Goal: Find contact information: Find contact information

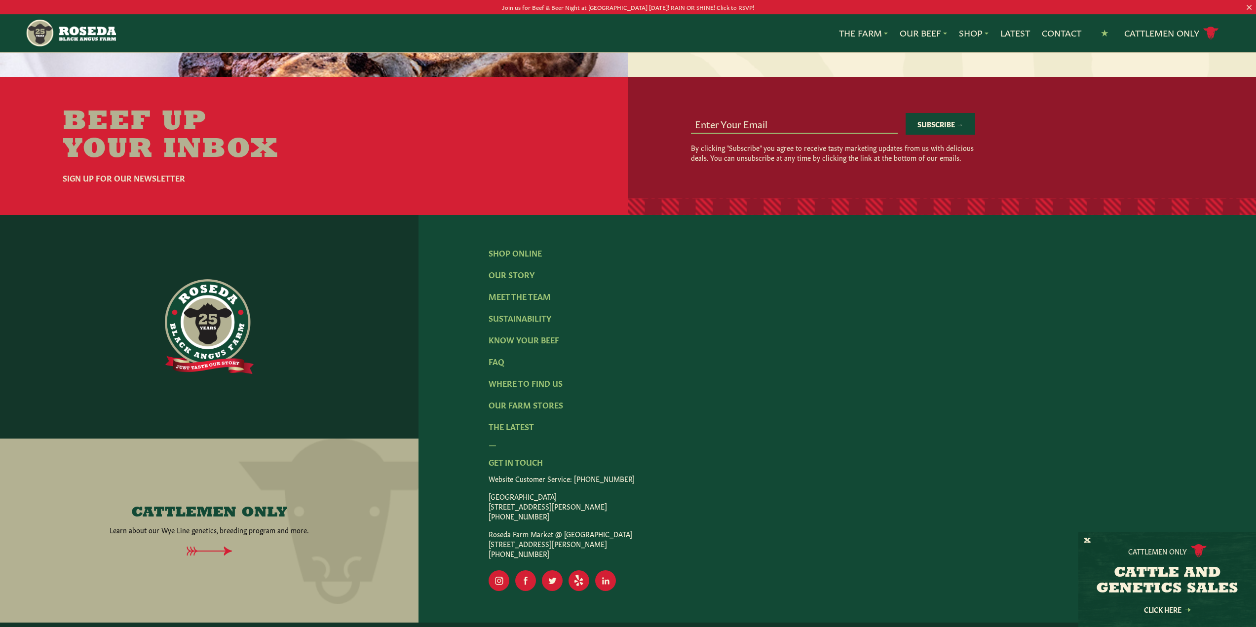
scroll to position [1431, 0]
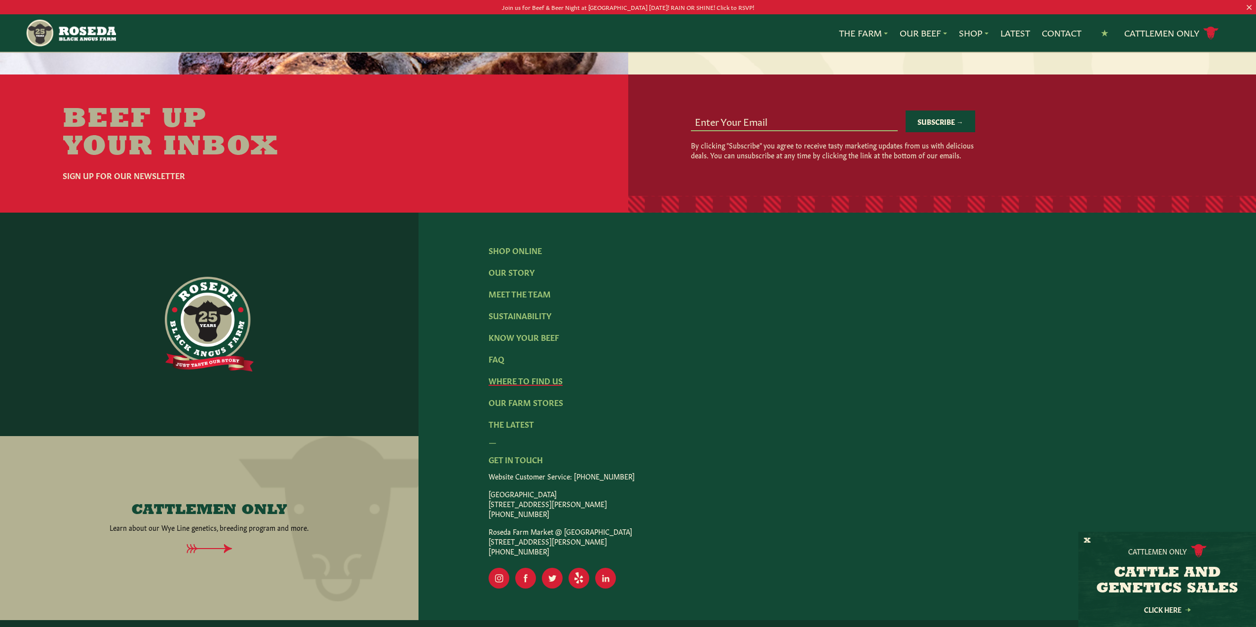
click at [526, 375] on link "Where To Find Us" at bounding box center [526, 380] width 74 height 11
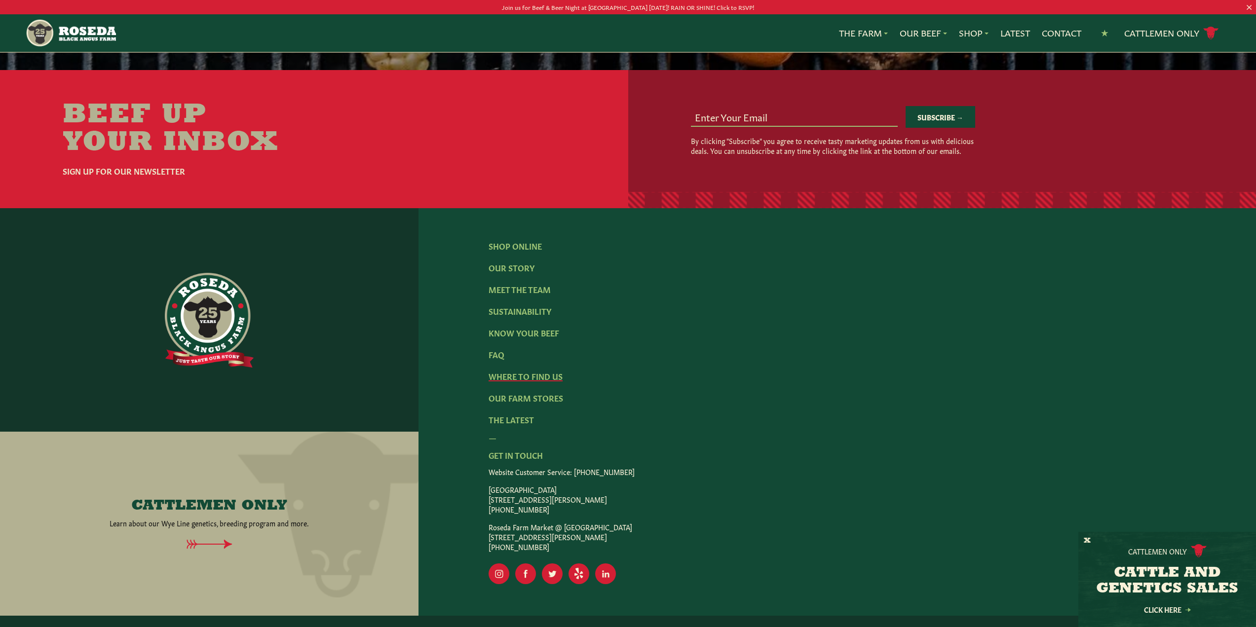
scroll to position [1893, 0]
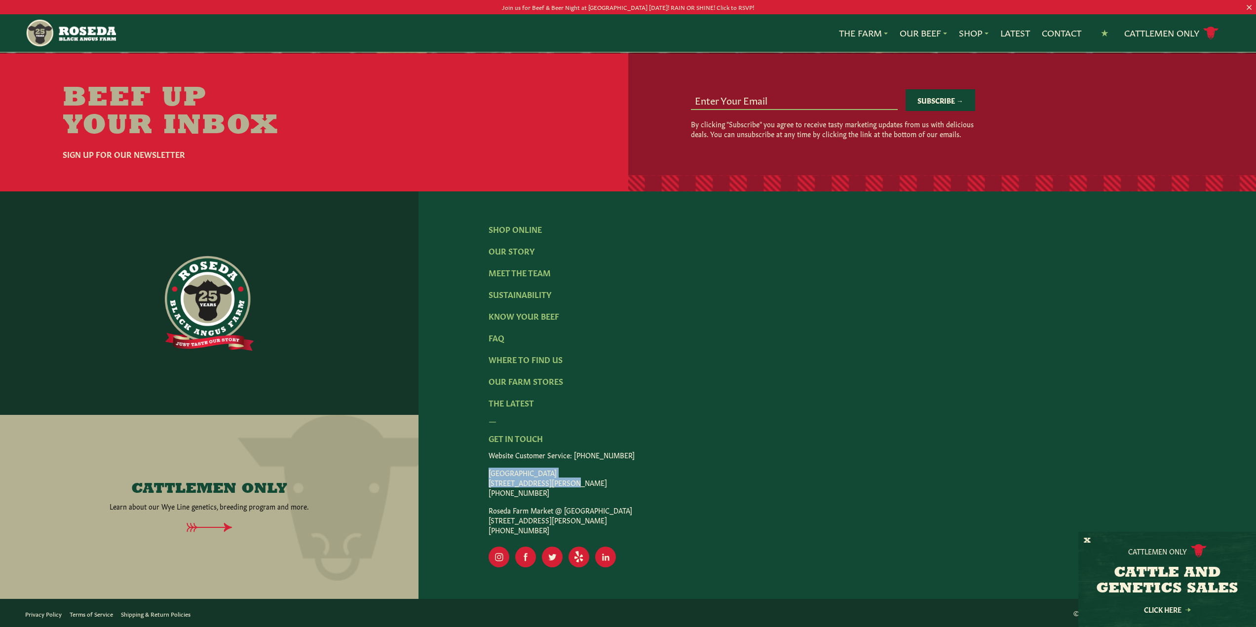
drag, startPoint x: 487, startPoint y: 469, endPoint x: 558, endPoint y: 484, distance: 72.2
click at [558, 484] on div "Shop Online Our Story Meet The Team Sustainability Know Your Beef FAQ Where To …" at bounding box center [838, 396] width 838 height 408
click at [558, 484] on p "[GEOGRAPHIC_DATA] [STREET_ADDRESS][PERSON_NAME] [PHONE_NUMBER]" at bounding box center [838, 483] width 698 height 30
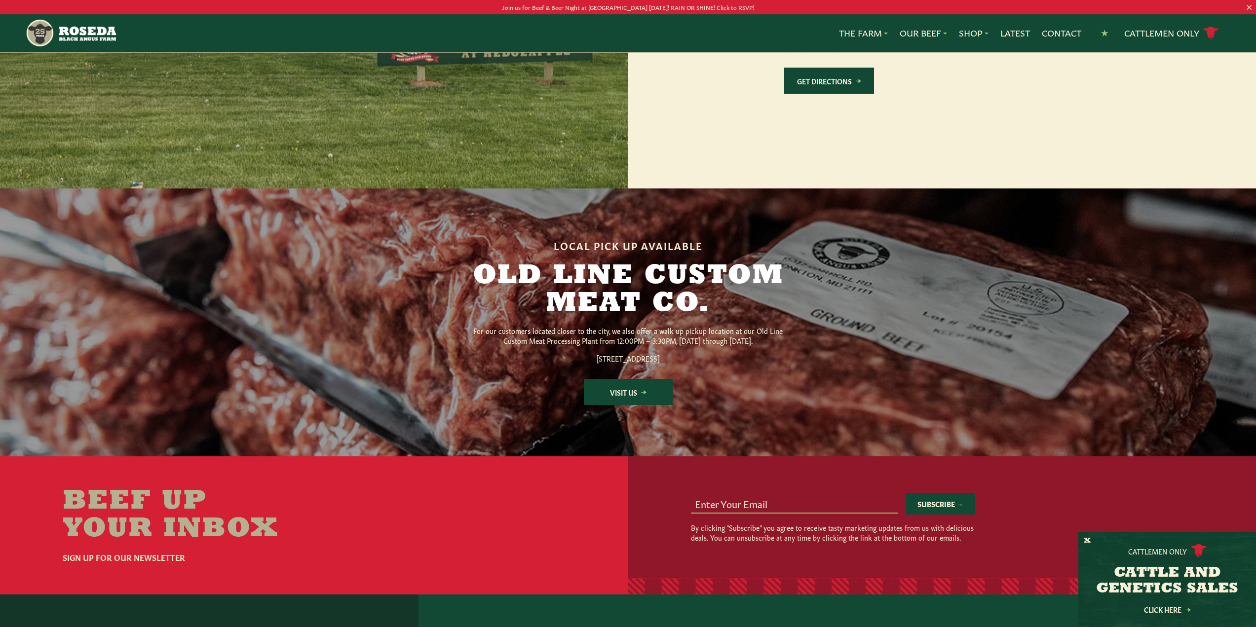
scroll to position [1135, 0]
